Goal: Find specific page/section: Find specific page/section

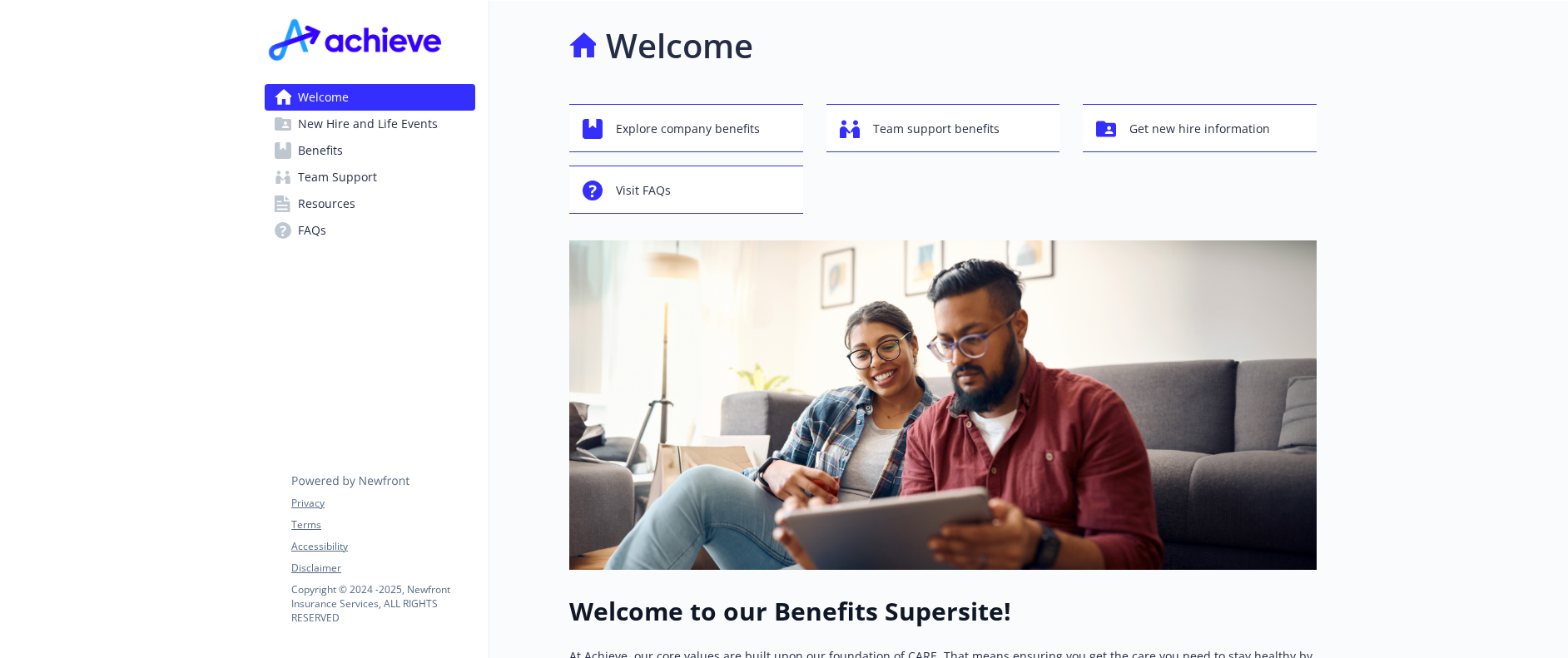
click at [360, 155] on link "Benefits" at bounding box center [370, 150] width 211 height 26
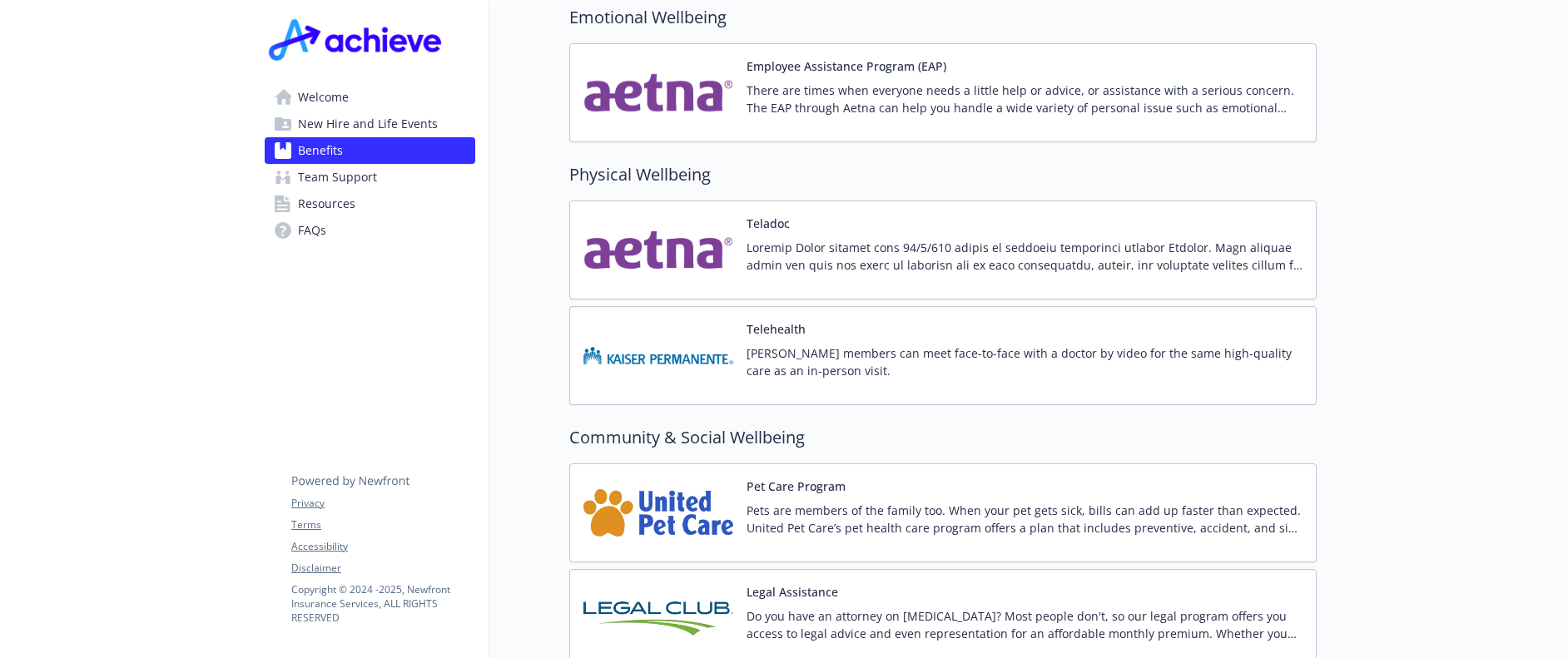
scroll to position [3286, 0]
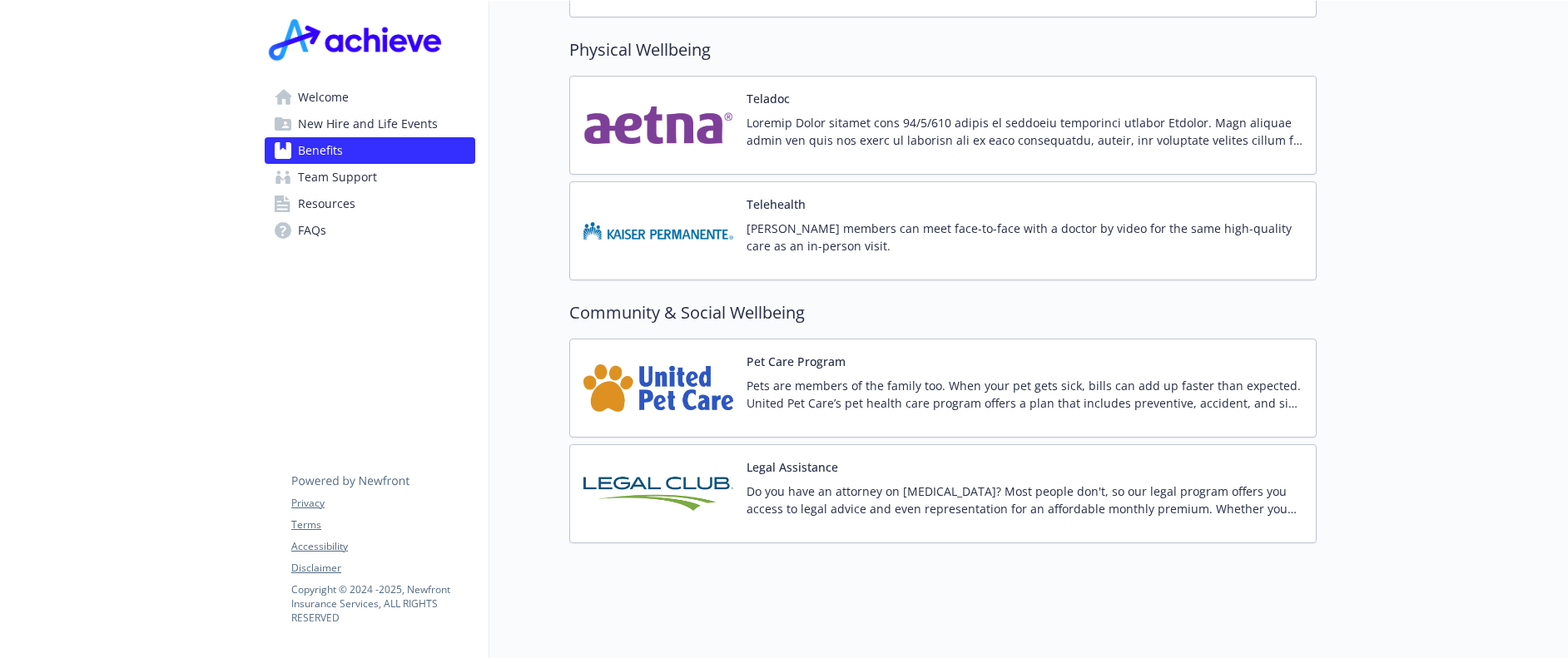
click at [364, 203] on link "Resources" at bounding box center [370, 203] width 211 height 26
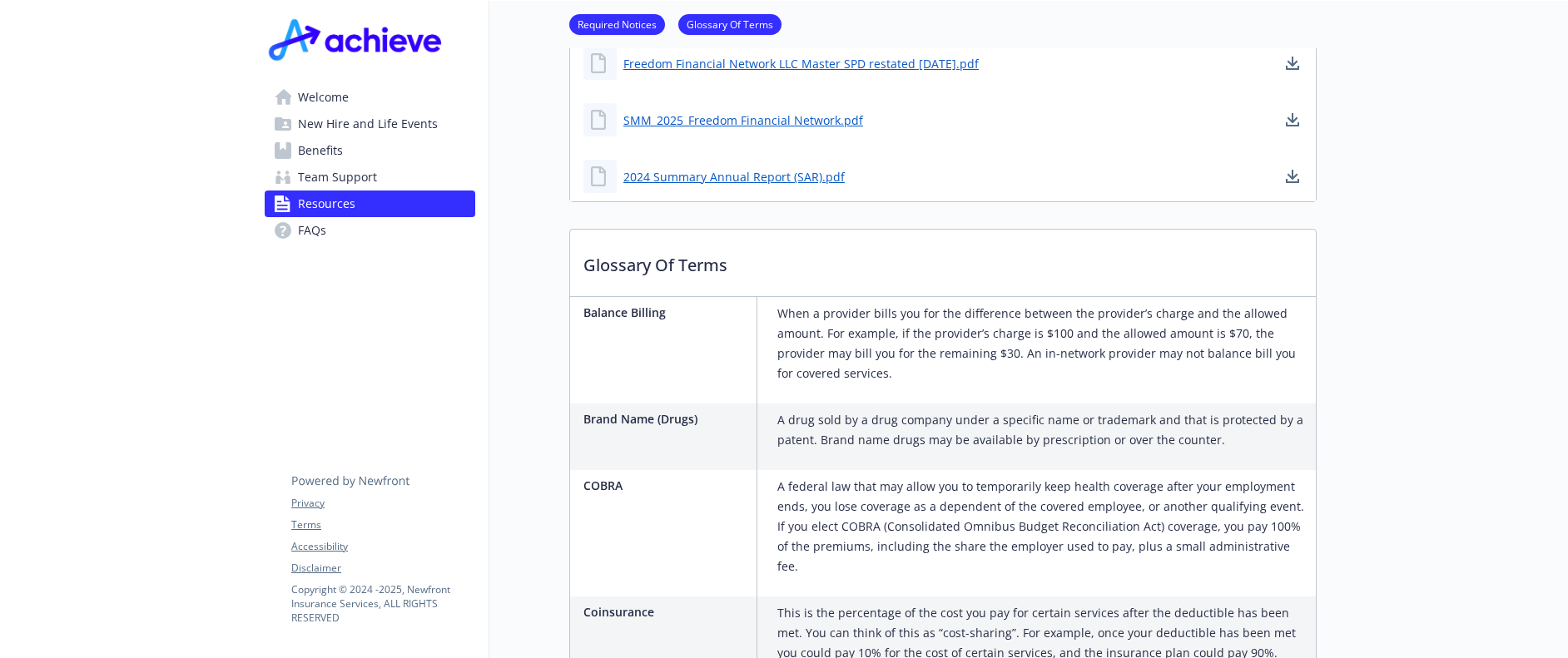
scroll to position [826, 0]
